Goal: Task Accomplishment & Management: Complete application form

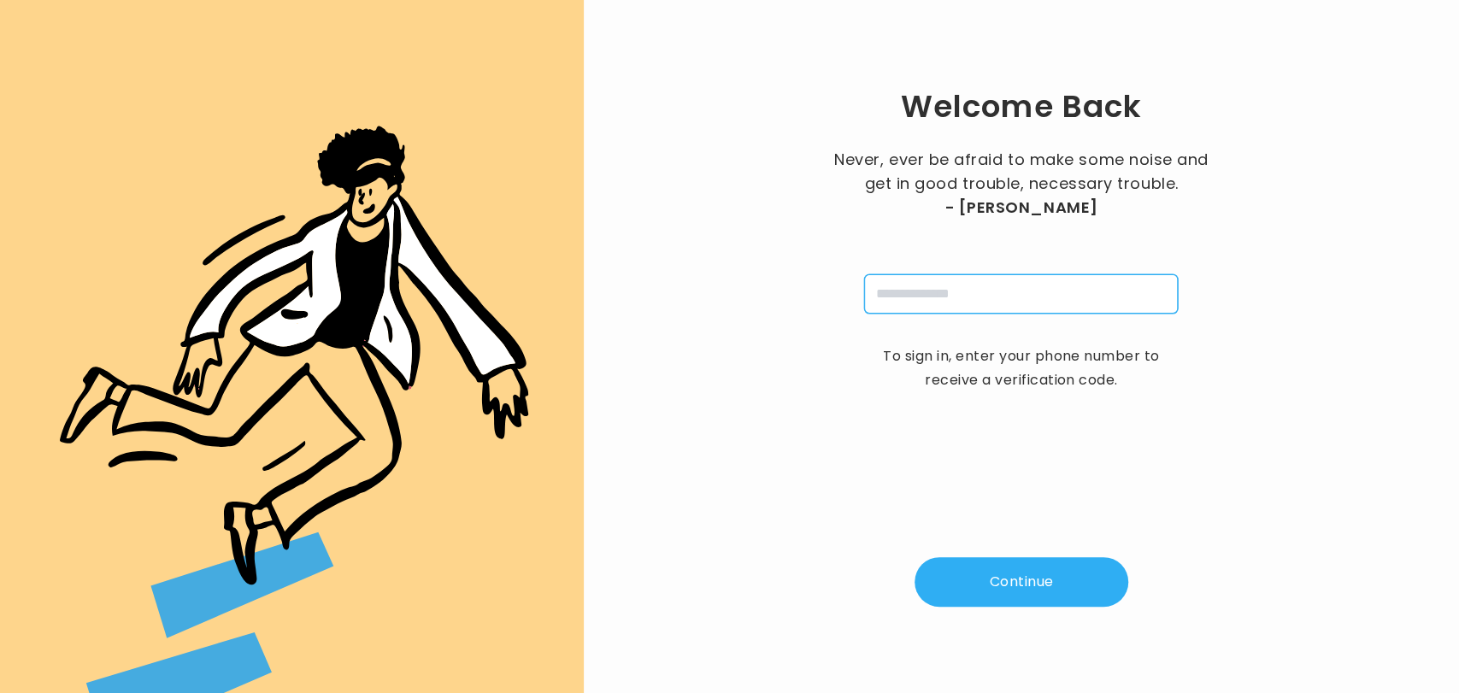
click at [896, 276] on input "tel" at bounding box center [1021, 293] width 314 height 39
type input "**********"
click at [999, 596] on button "Continue" at bounding box center [1021, 582] width 214 height 50
type input "*"
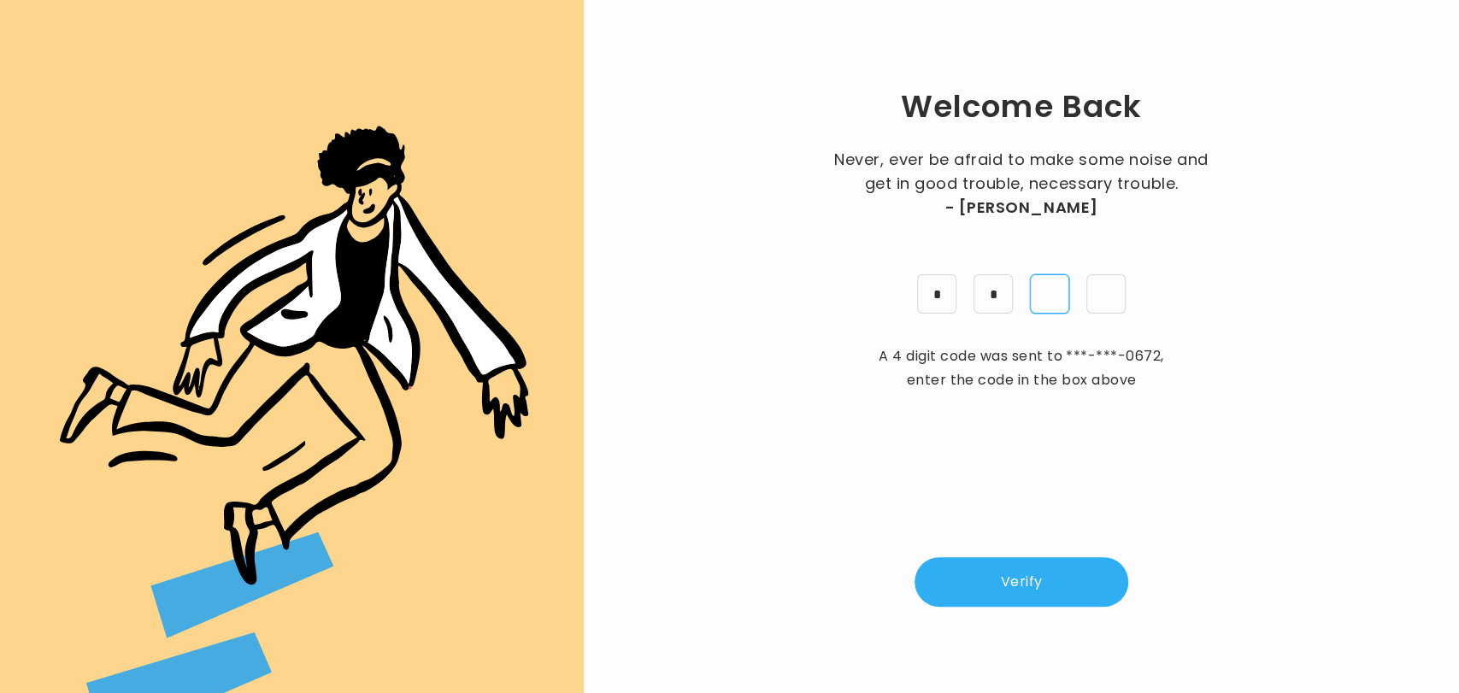
type input "*"
click at [986, 596] on button "Verify" at bounding box center [1021, 582] width 214 height 50
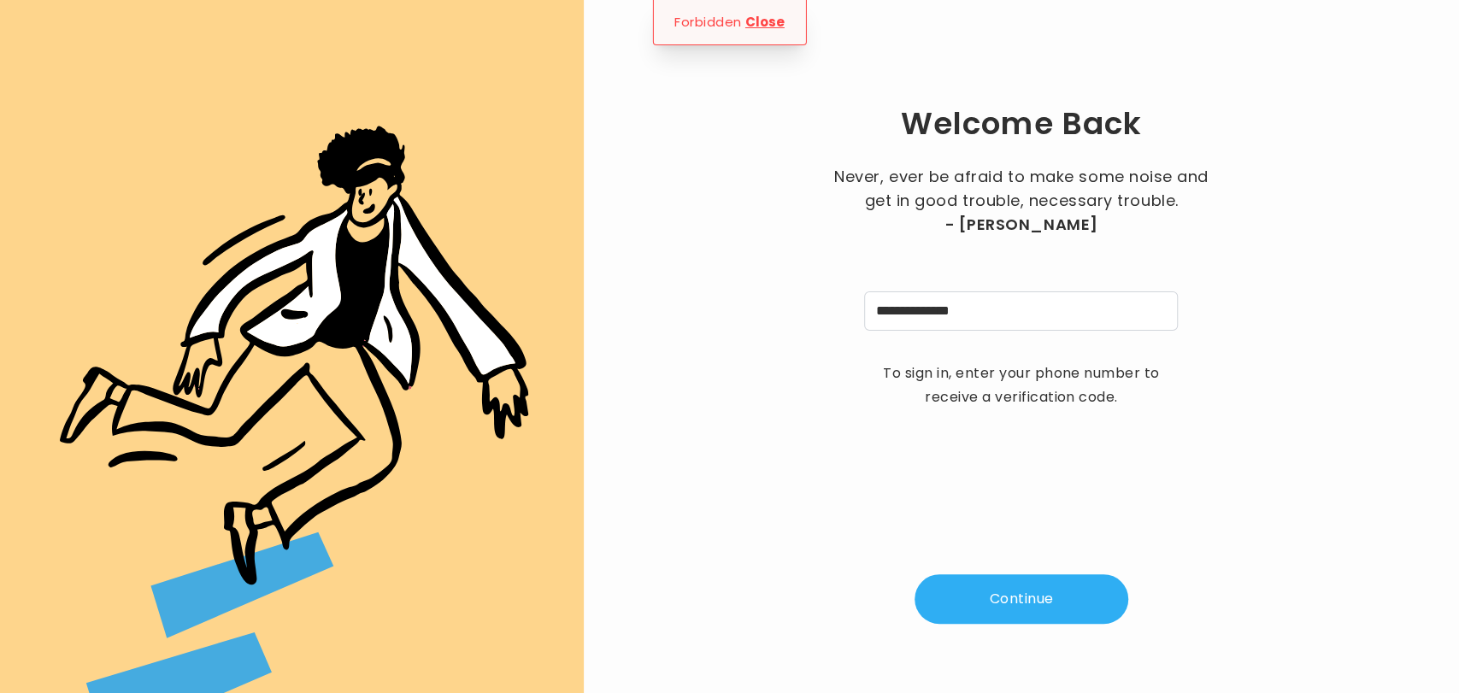
click at [989, 593] on button "Continue" at bounding box center [1021, 599] width 214 height 50
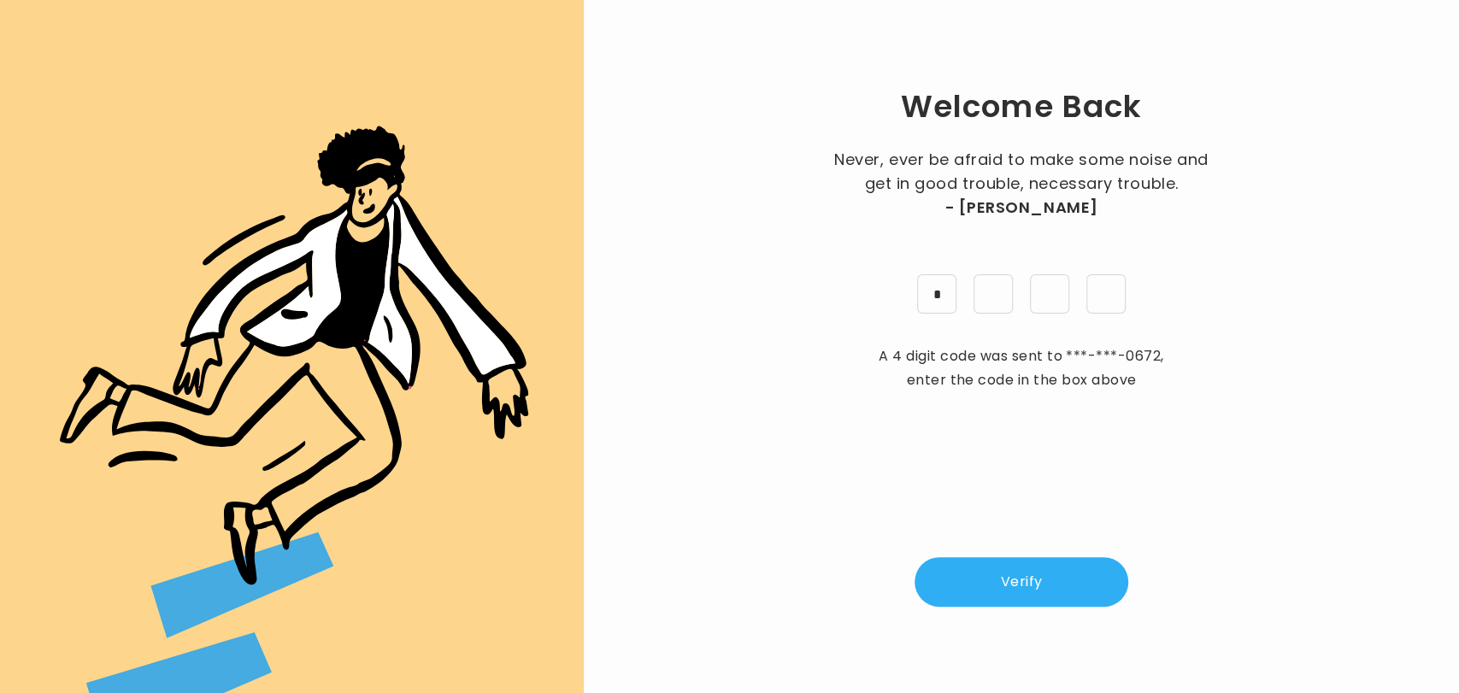
type input "*"
click at [986, 595] on button "Verify" at bounding box center [1021, 582] width 214 height 50
